Goal: Browse casually: Explore the website without a specific task or goal

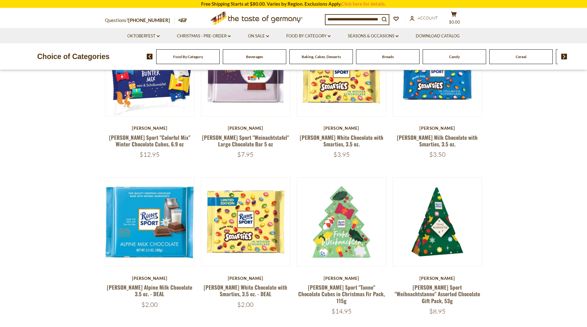
scroll to position [251, 0]
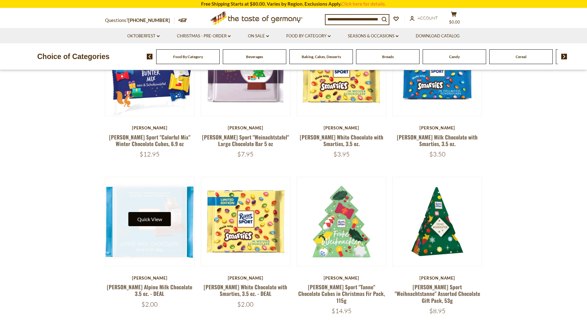
click at [153, 220] on button "Quick View" at bounding box center [150, 219] width 42 height 14
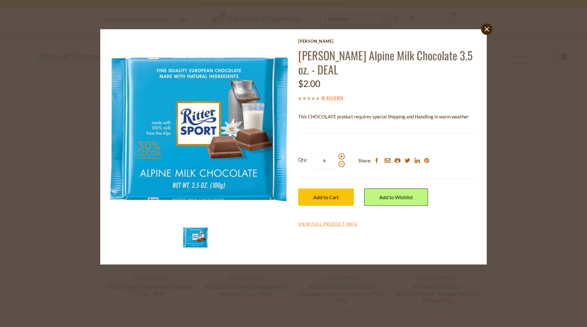
click at [486, 30] on icon "close" at bounding box center [487, 29] width 5 height 5
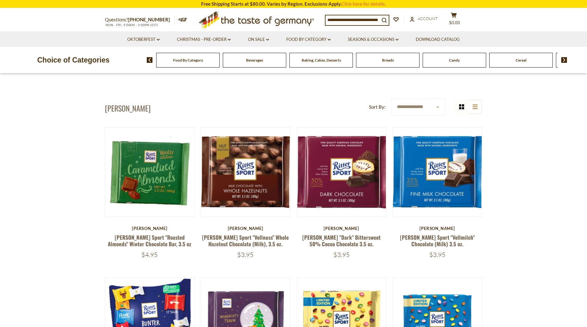
scroll to position [0, 0]
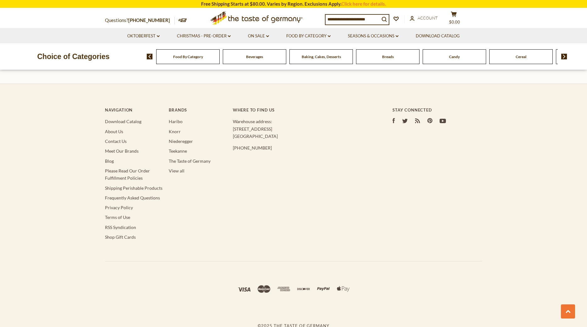
scroll to position [763, 0]
click at [115, 129] on link "About Us" at bounding box center [114, 131] width 18 height 5
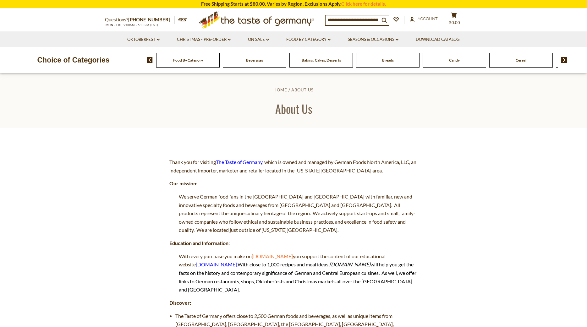
click at [259, 20] on icon at bounding box center [256, 18] width 115 height 15
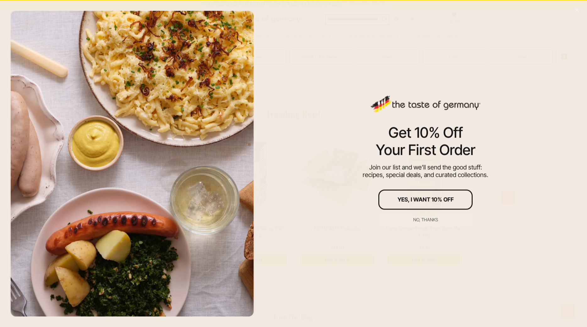
scroll to position [687, 0]
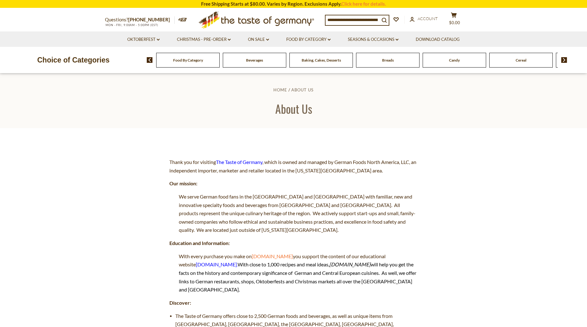
click at [323, 58] on span "Baking, Cakes, Desserts" at bounding box center [321, 60] width 39 height 5
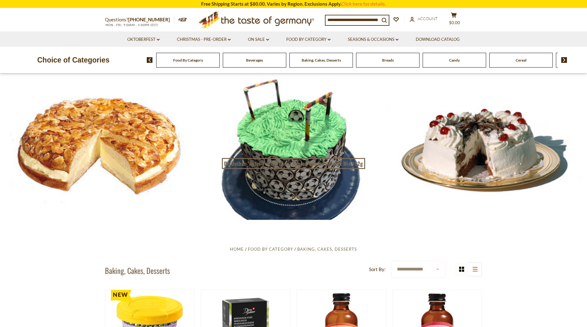
click at [461, 60] on div "Candy" at bounding box center [455, 60] width 64 height 15
click at [451, 58] on span "Candy" at bounding box center [451, 60] width 11 height 5
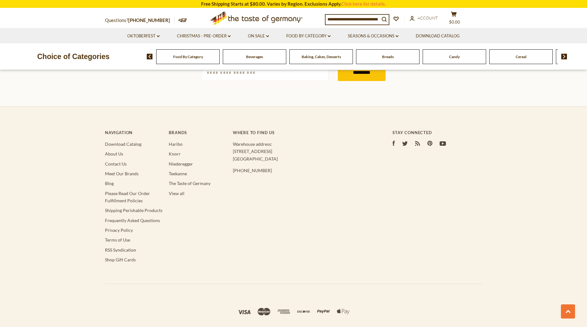
scroll to position [1951, 0]
